Goal: Information Seeking & Learning: Learn about a topic

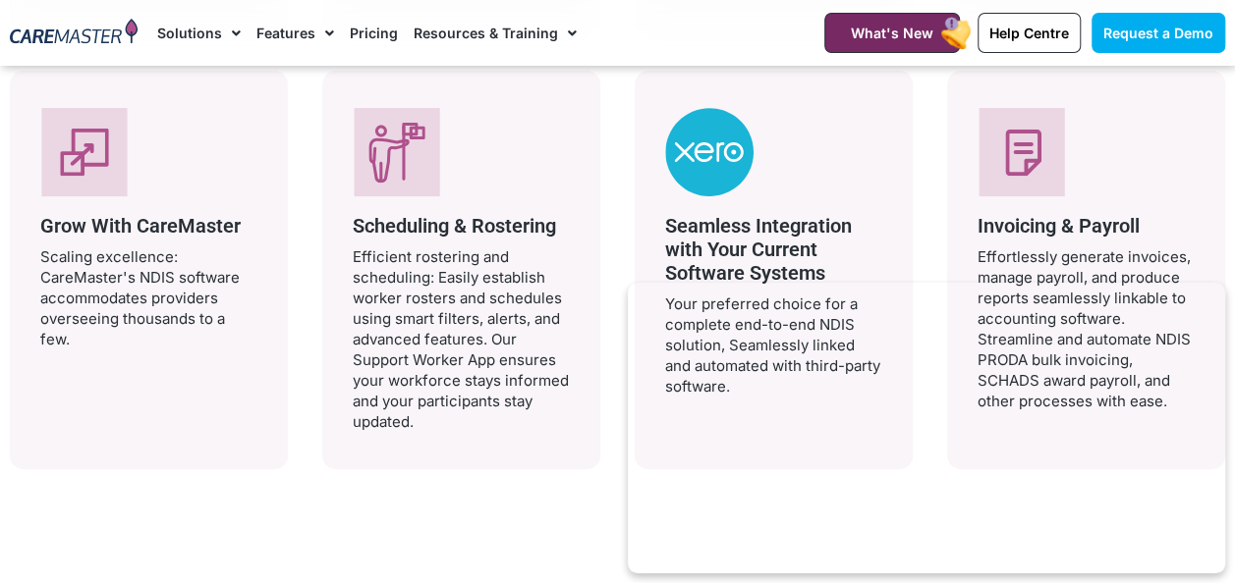
scroll to position [1088, 0]
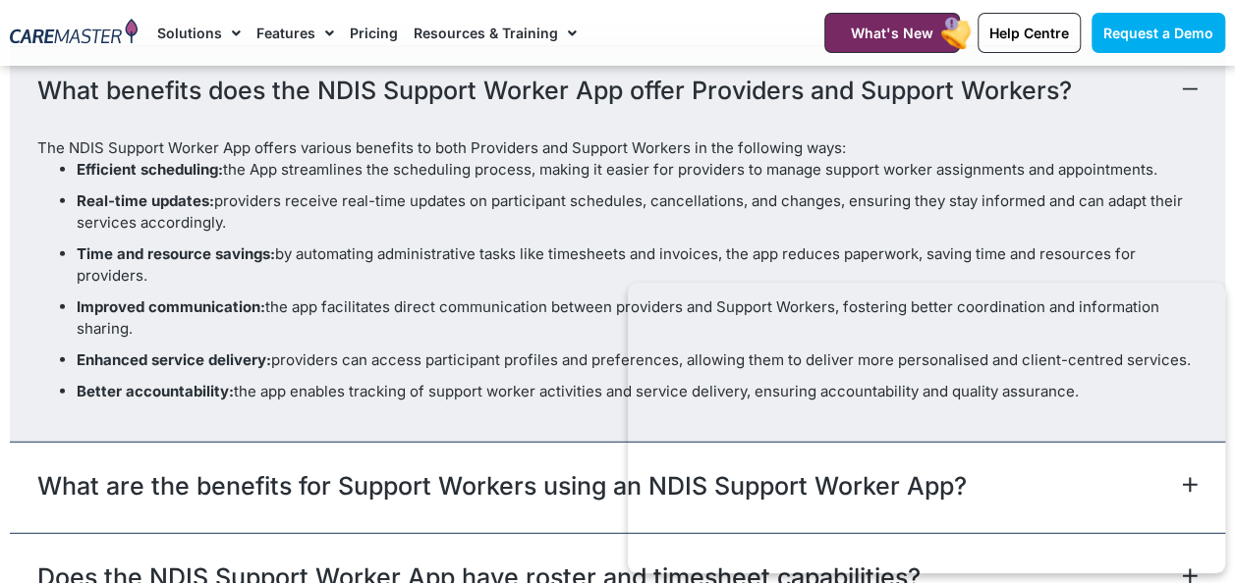
scroll to position [7439, 0]
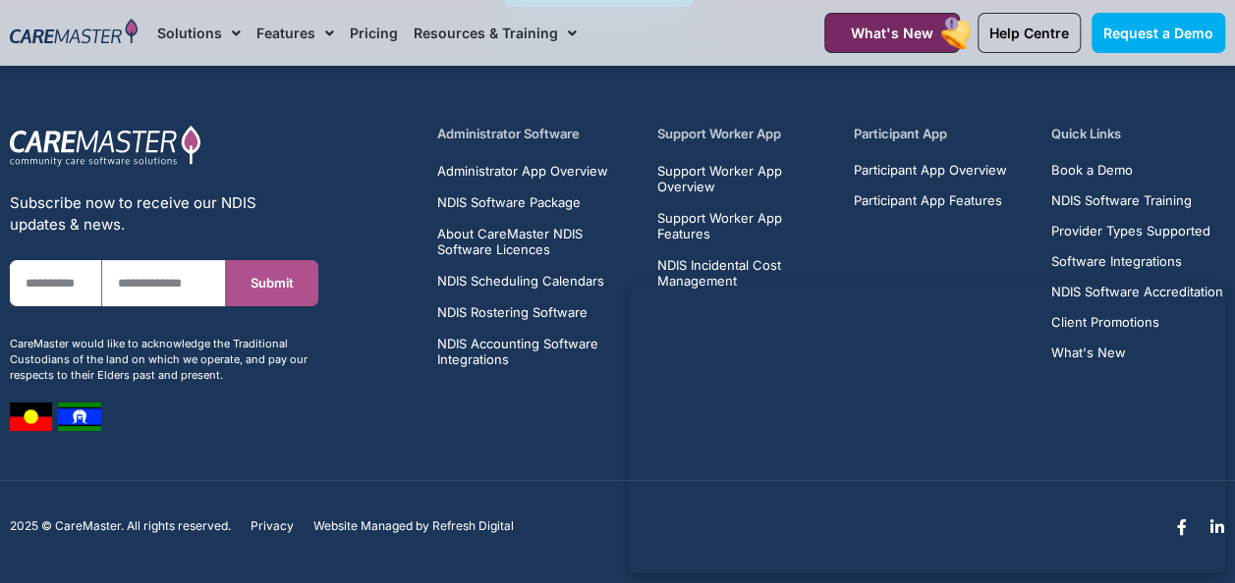
click at [702, 135] on h5 "Support Worker App" at bounding box center [744, 134] width 174 height 19
click at [750, 125] on h5 "Support Worker App" at bounding box center [744, 134] width 174 height 19
click at [721, 130] on h5 "Support Worker App" at bounding box center [744, 134] width 174 height 19
click at [698, 177] on span "Support Worker App Overview" at bounding box center [744, 178] width 174 height 31
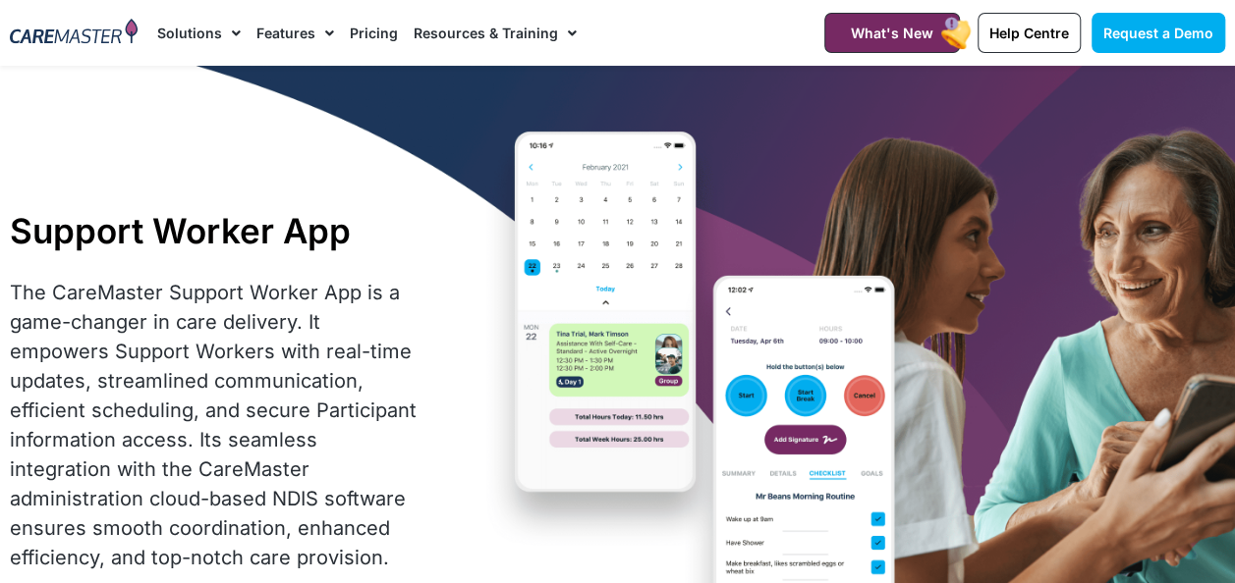
click at [97, 18] on div at bounding box center [73, 33] width 147 height 66
click at [116, 33] on img at bounding box center [74, 33] width 128 height 28
